Goal: Transaction & Acquisition: Purchase product/service

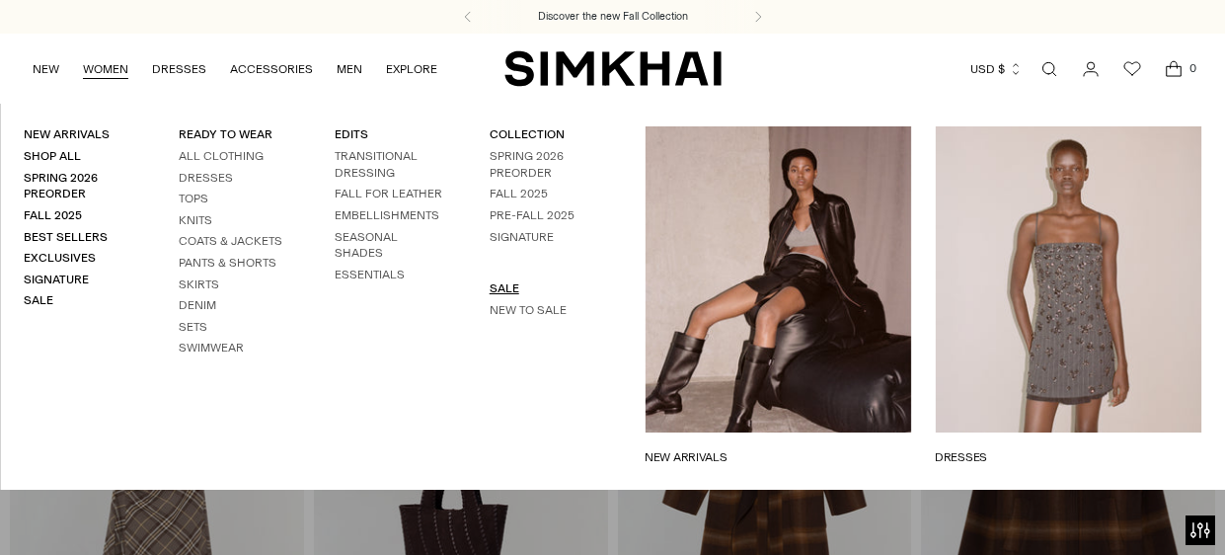
click at [510, 286] on link "SALE" at bounding box center [504, 288] width 30 height 14
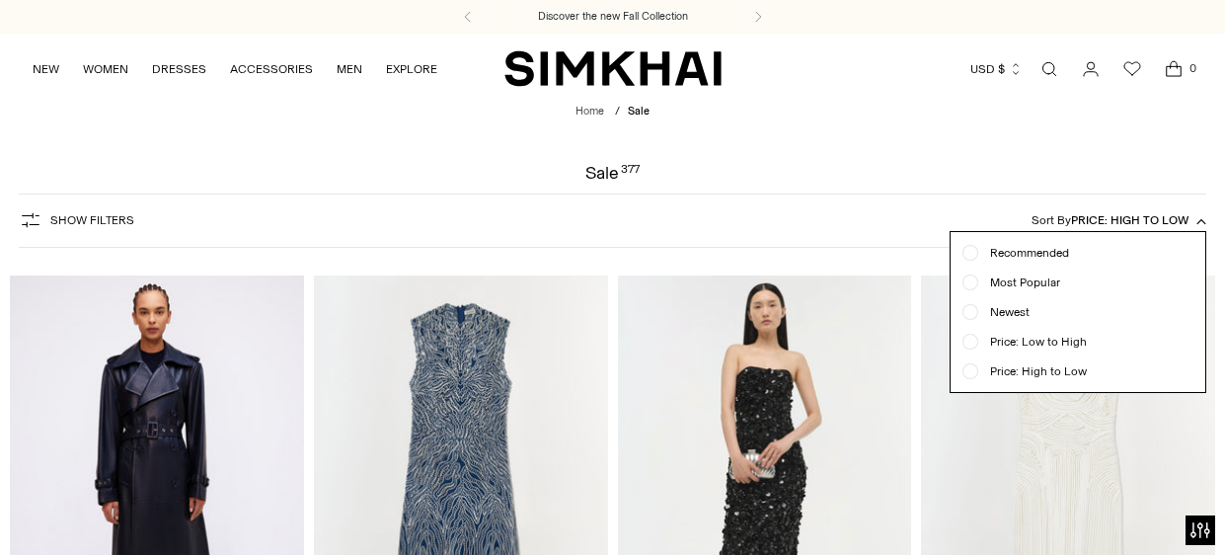
click at [1190, 156] on div at bounding box center [612, 277] width 1225 height 555
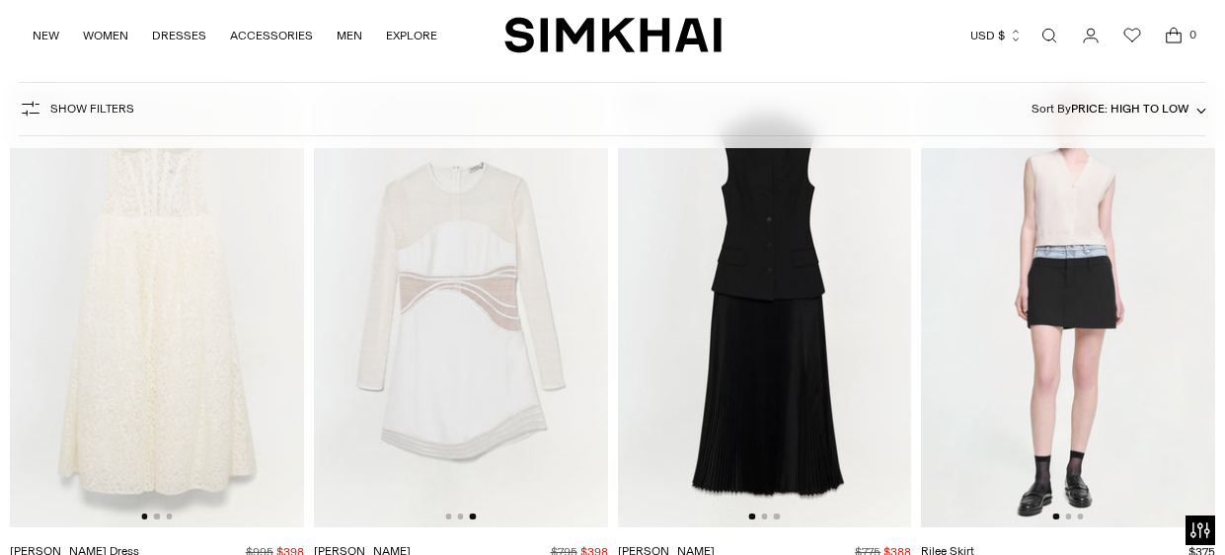
scroll to position [0, 587]
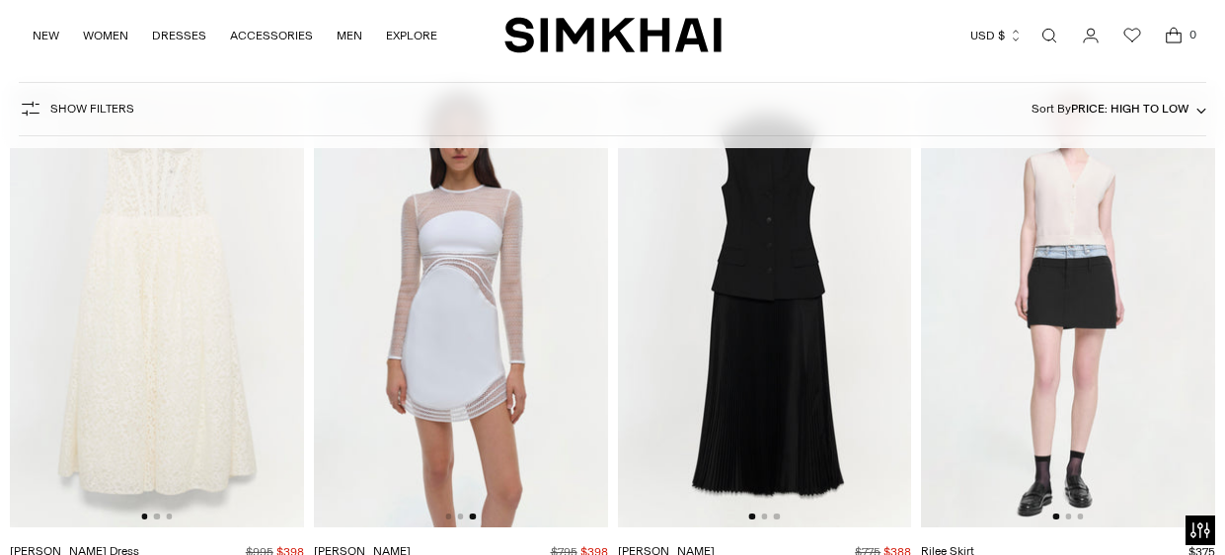
click at [604, 316] on img at bounding box center [461, 306] width 294 height 441
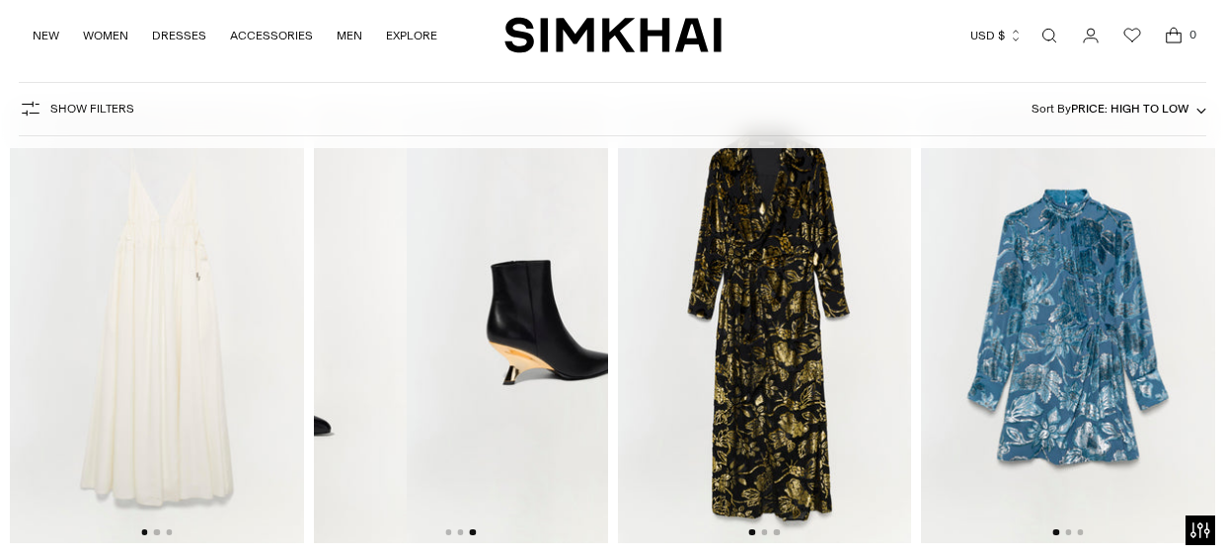
scroll to position [0, 0]
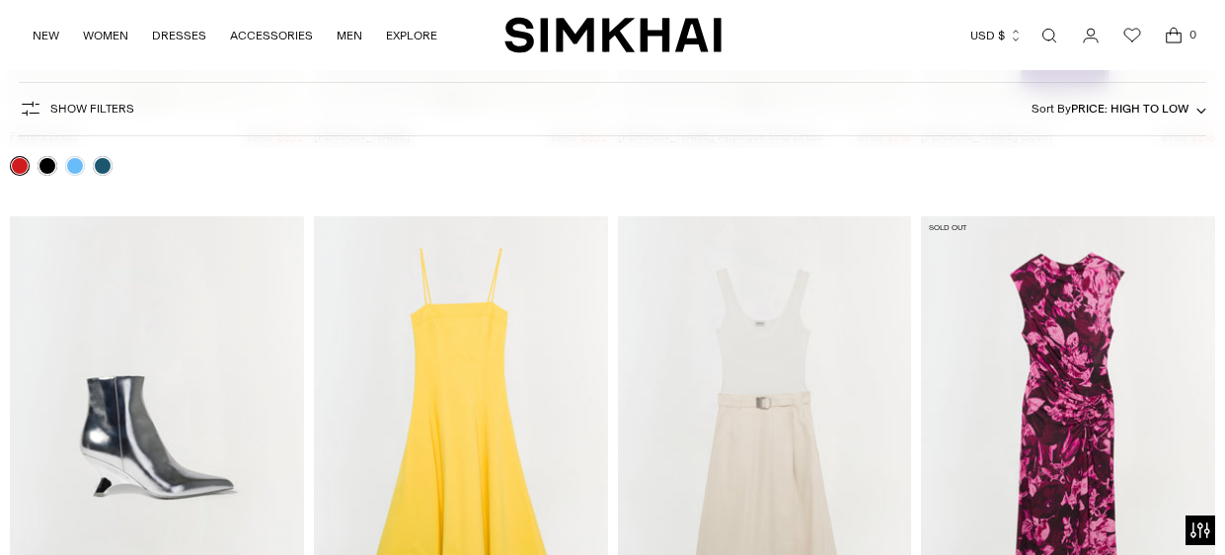
click at [137, 404] on img at bounding box center [157, 436] width 294 height 441
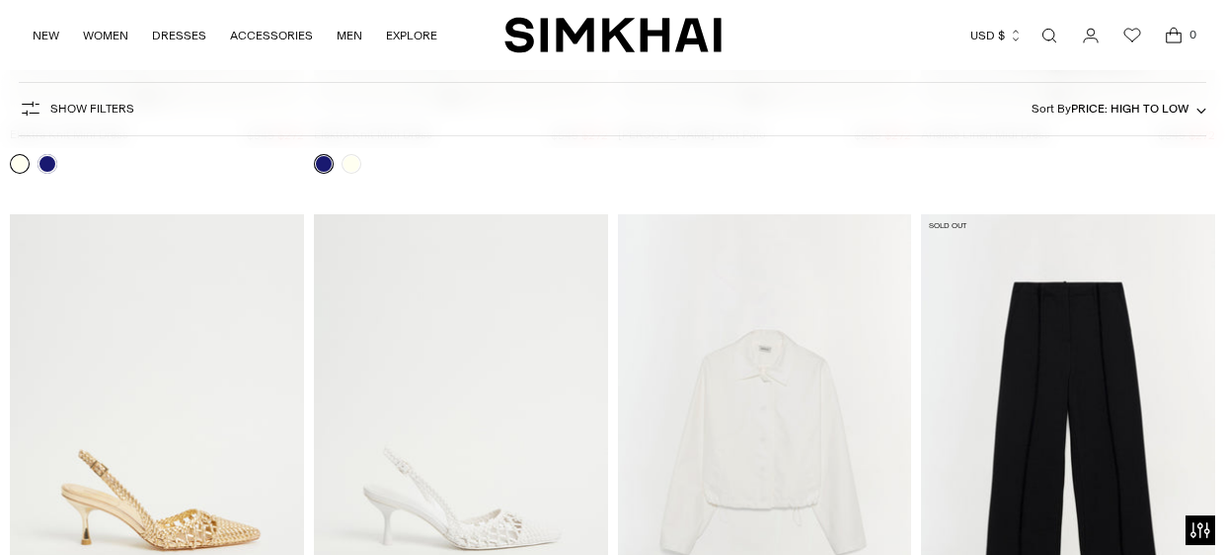
scroll to position [19252, 0]
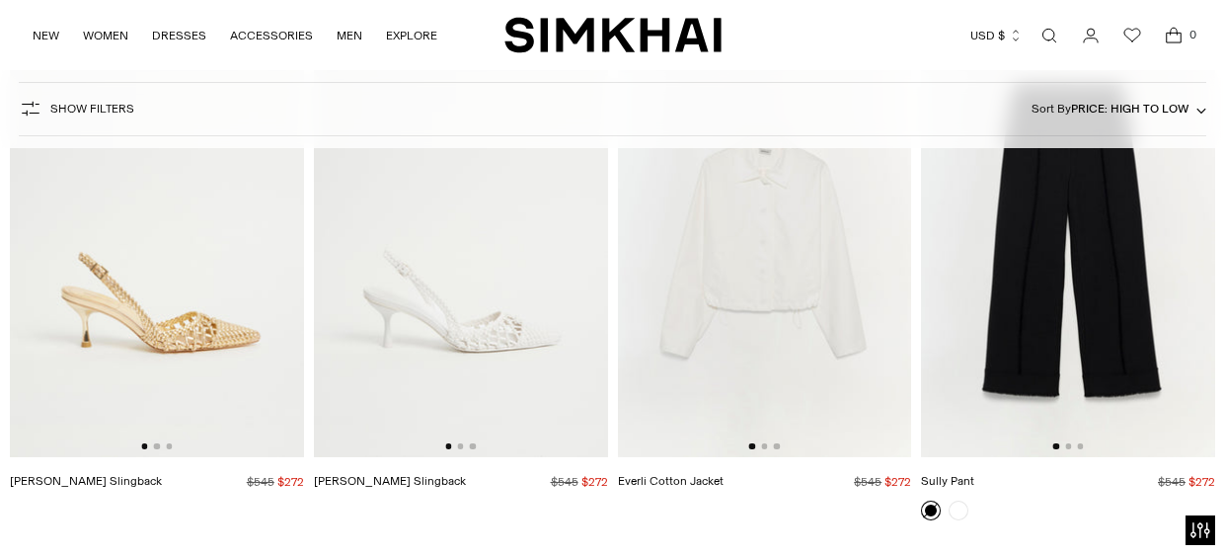
click at [492, 288] on img at bounding box center [461, 237] width 294 height 441
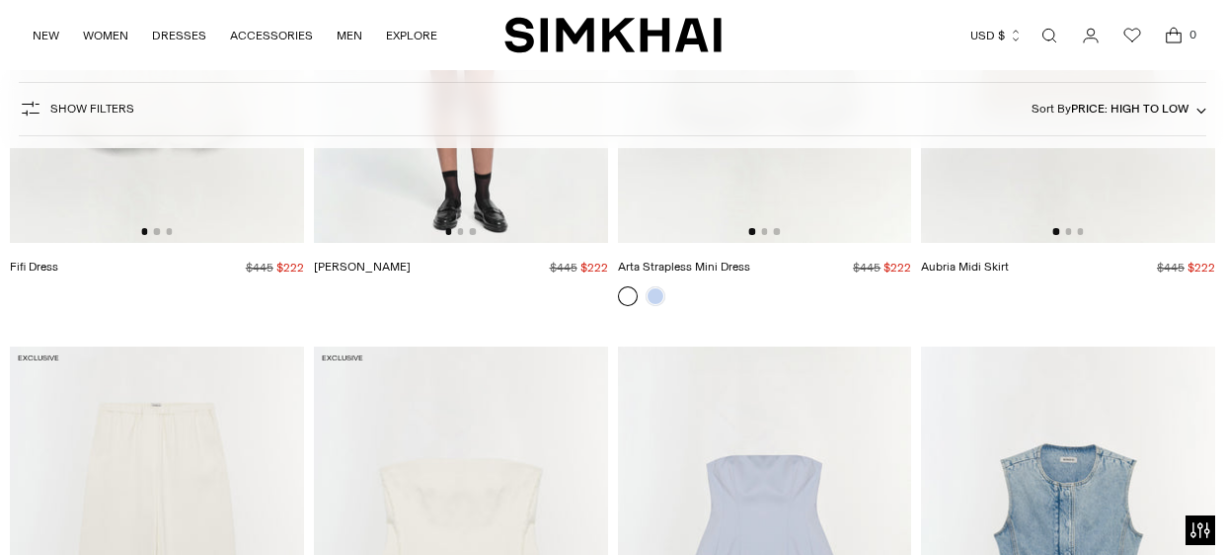
scroll to position [29691, 0]
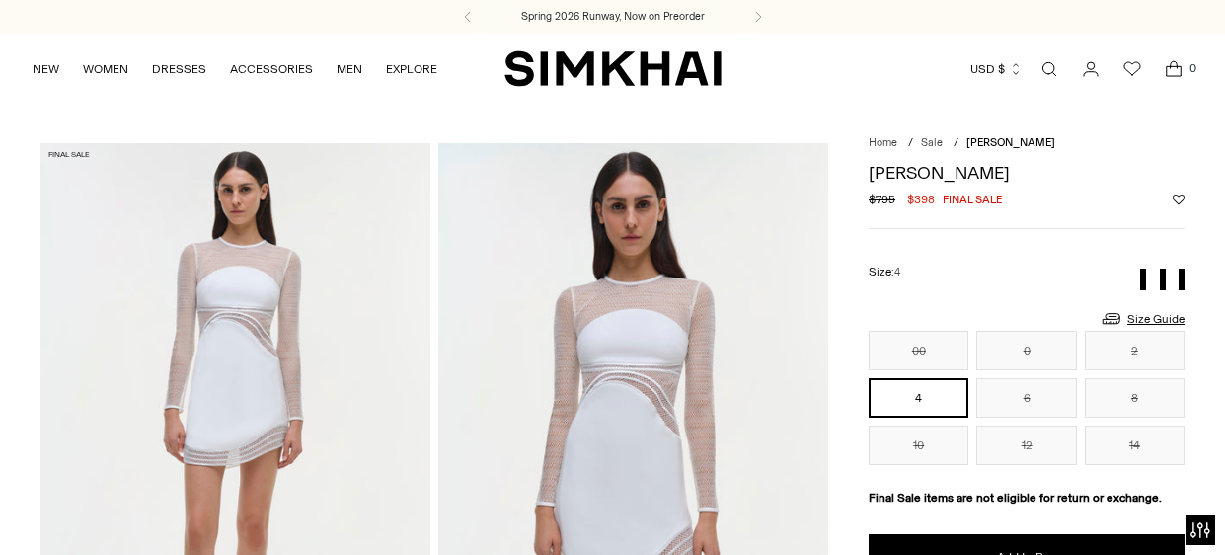
scroll to position [1166, 0]
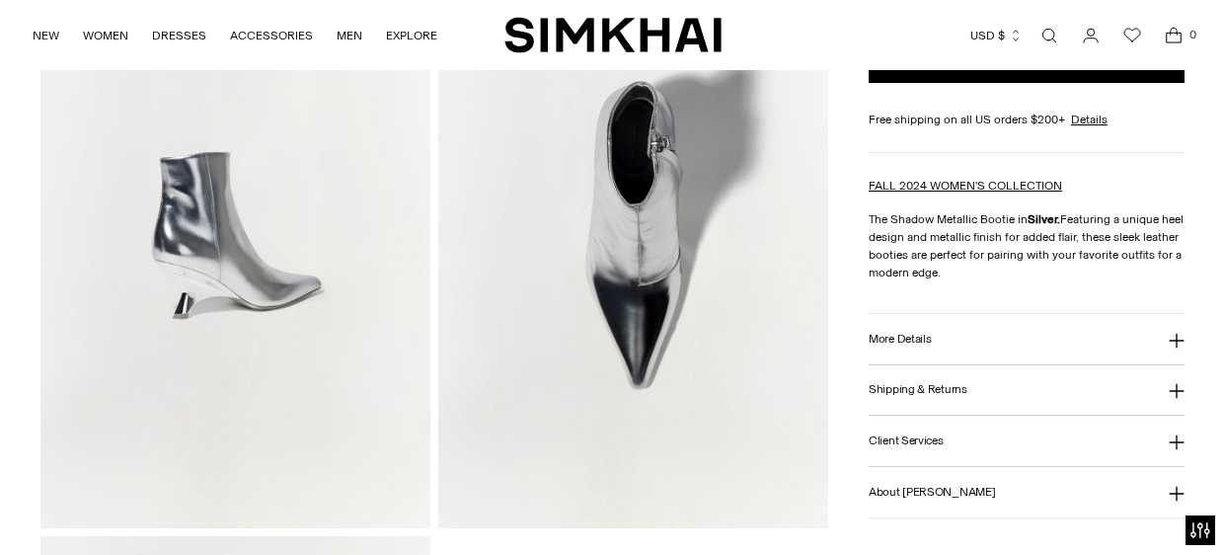
scroll to position [793, 0]
click at [1178, 333] on icon at bounding box center [1176, 341] width 16 height 16
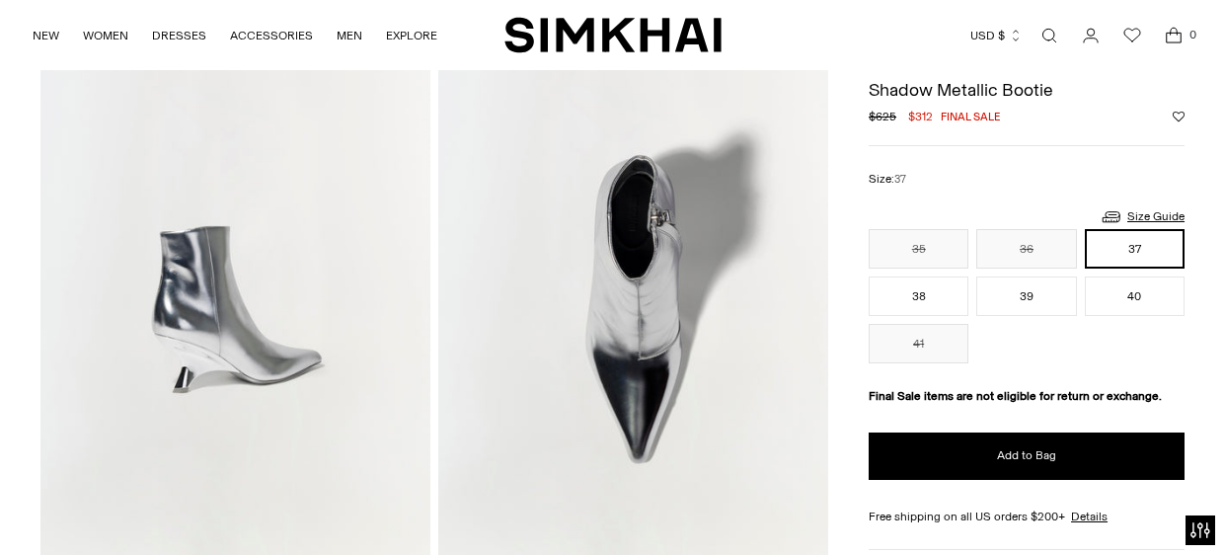
scroll to position [720, 0]
click at [1161, 296] on button "40" at bounding box center [1135, 295] width 100 height 39
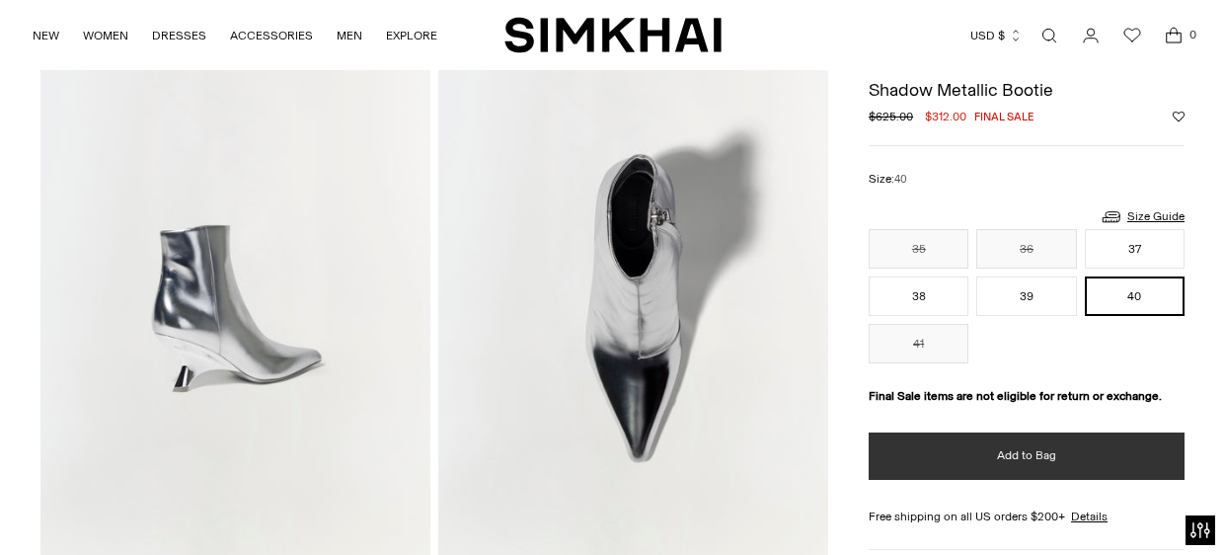
click at [1073, 450] on button "Add to Bag" at bounding box center [1026, 455] width 316 height 47
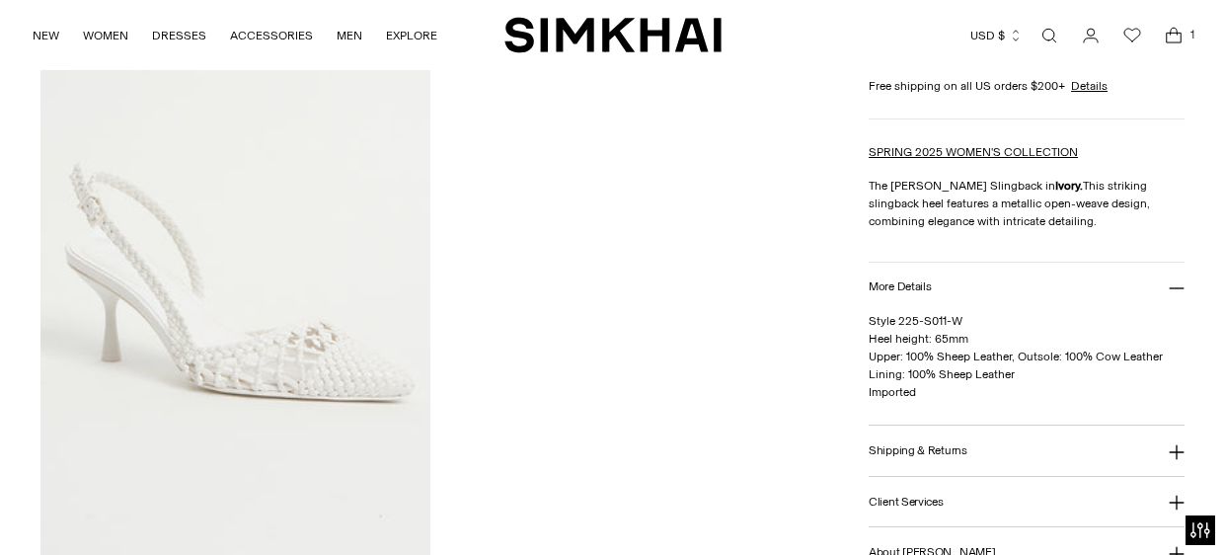
scroll to position [743, 0]
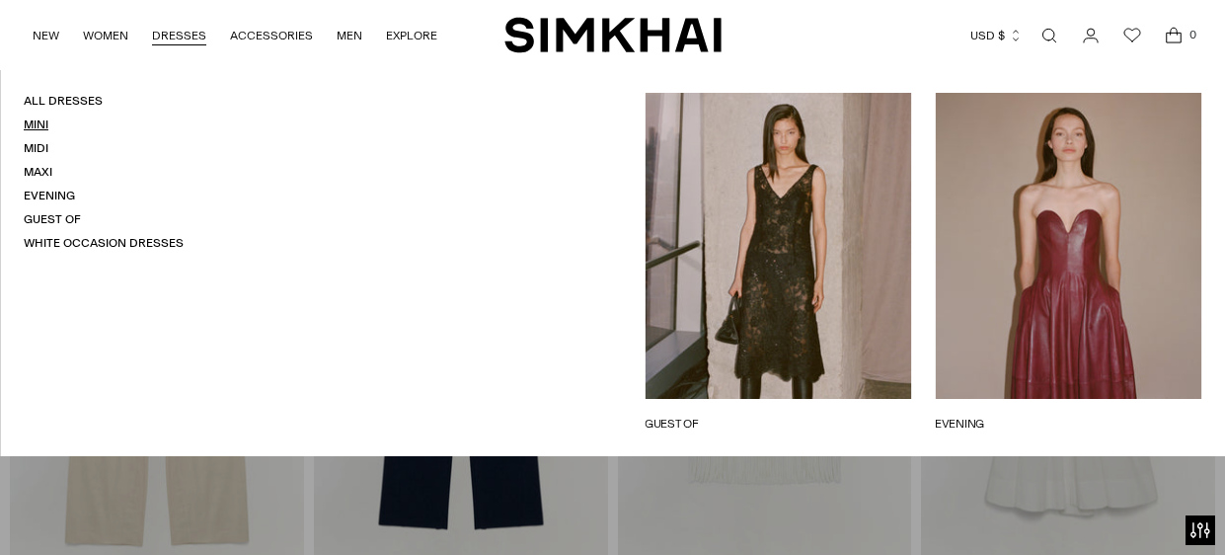
click at [41, 122] on link "Mini" at bounding box center [36, 124] width 25 height 14
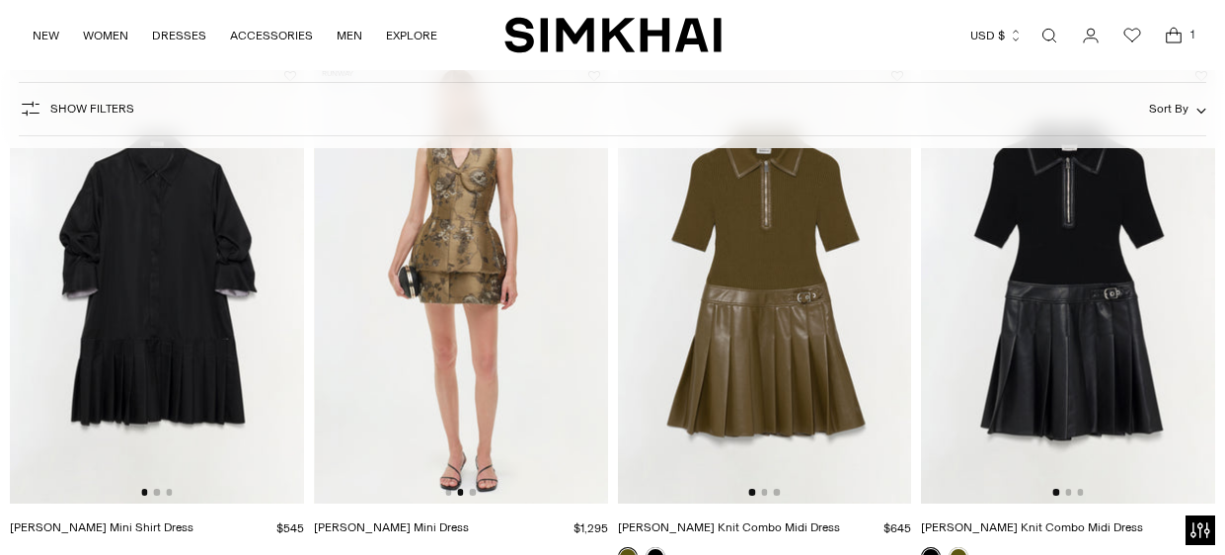
scroll to position [1809, 0]
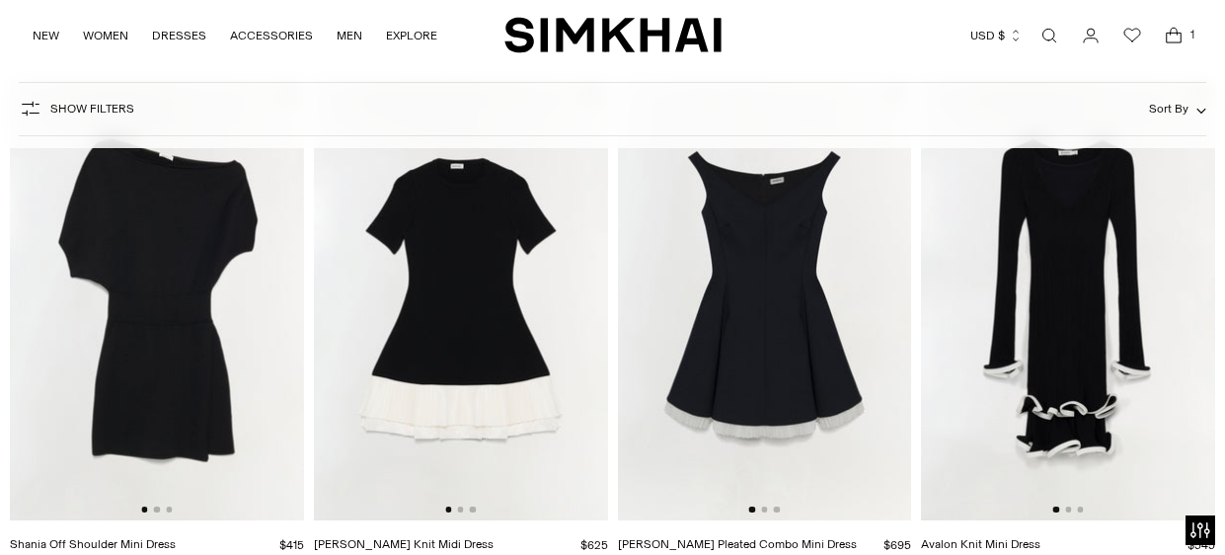
click at [174, 283] on img at bounding box center [157, 300] width 294 height 441
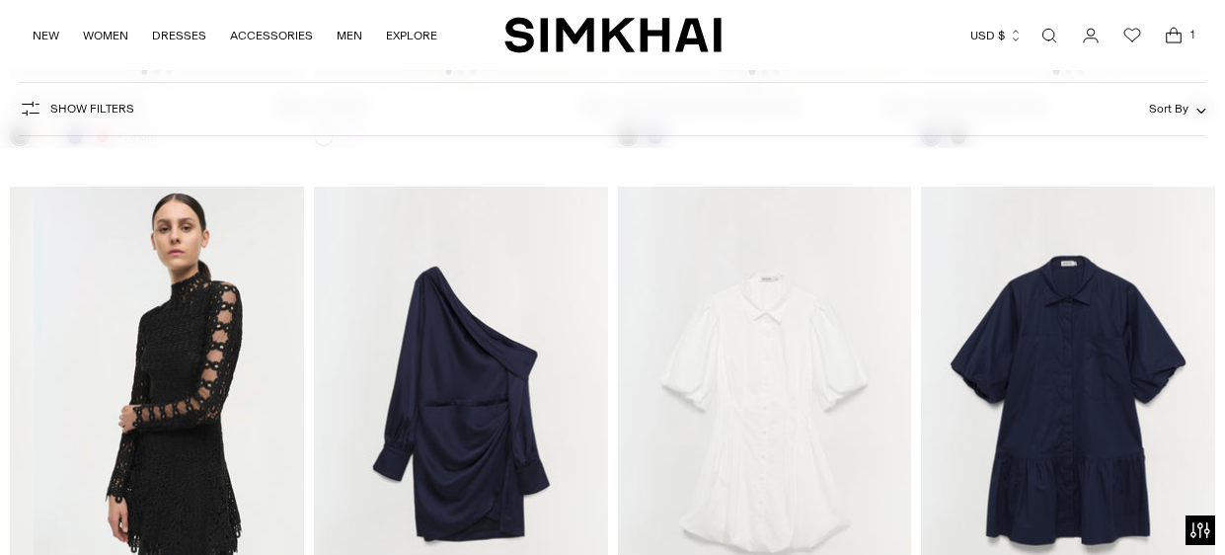
scroll to position [0, 587]
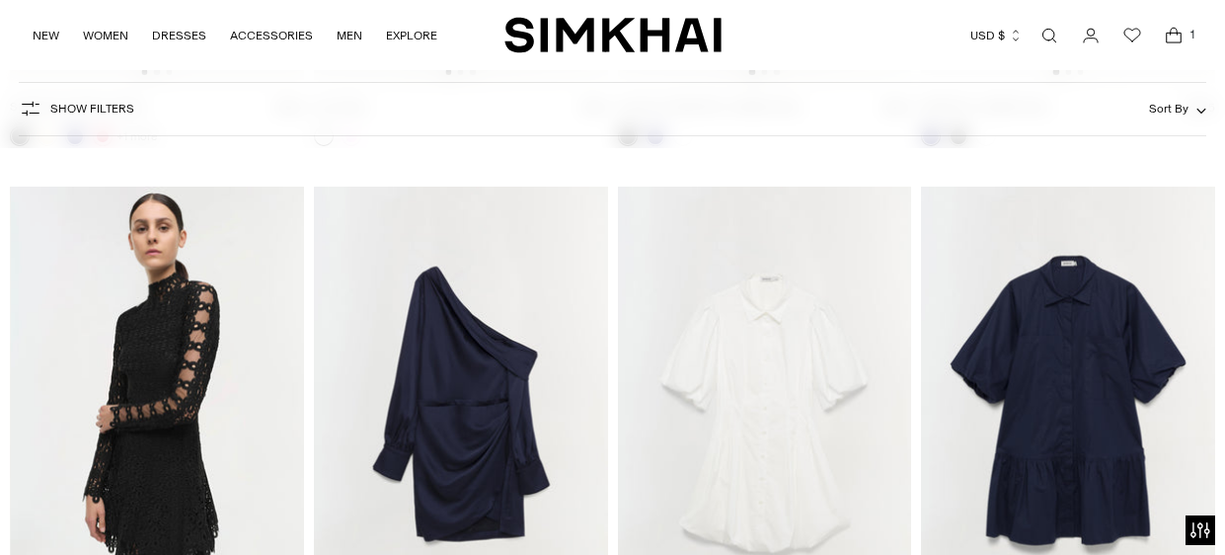
click at [506, 382] on img at bounding box center [461, 407] width 294 height 441
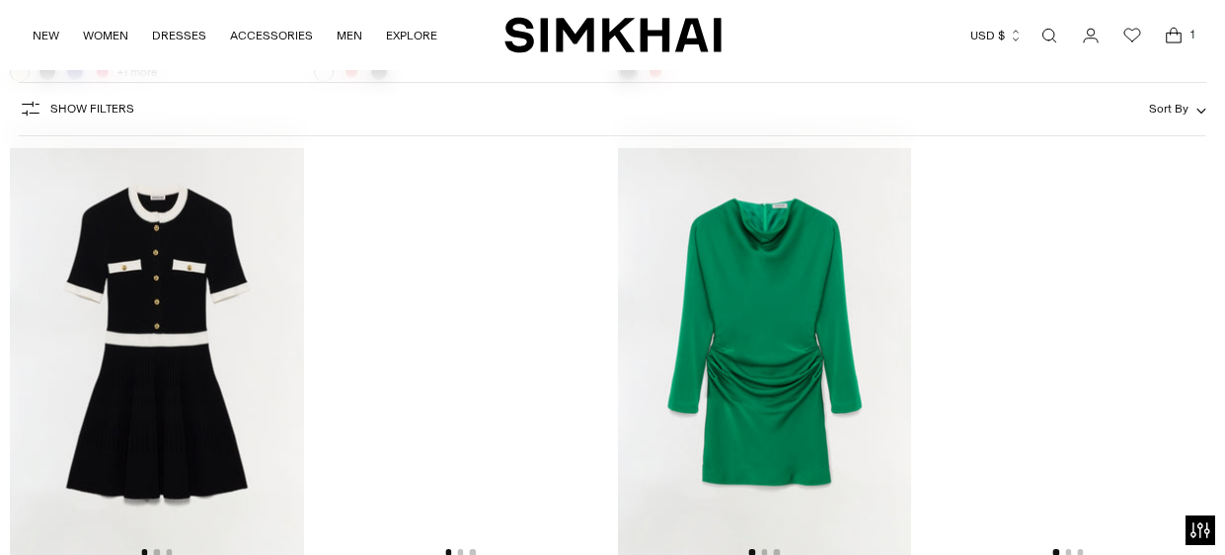
scroll to position [6650, 0]
